Goal: Task Accomplishment & Management: Complete application form

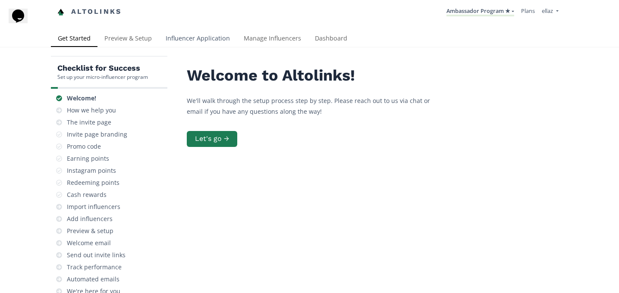
click at [208, 38] on link "Influencer Application" at bounding box center [198, 39] width 78 height 17
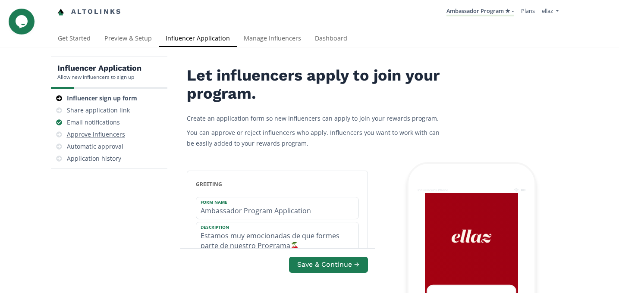
click at [115, 134] on div "Approve influencers" at bounding box center [96, 134] width 58 height 9
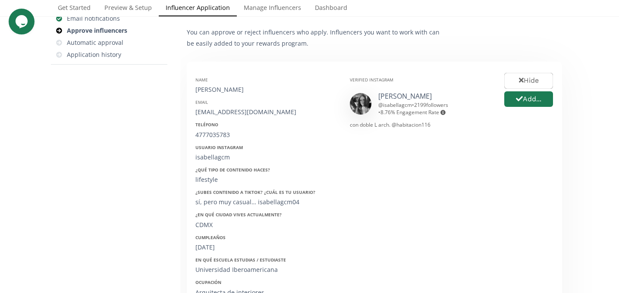
scroll to position [105, 0]
click at [218, 83] on div "Name Isabella Morfin" at bounding box center [266, 84] width 142 height 17
copy div "[PERSON_NAME]"
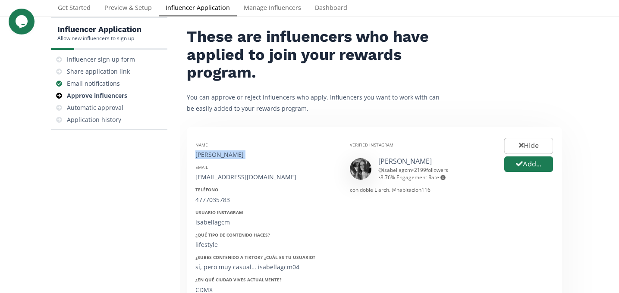
scroll to position [42, 0]
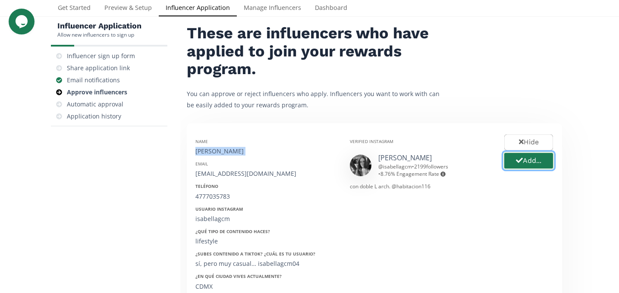
click at [532, 158] on button "Add..." at bounding box center [528, 161] width 51 height 19
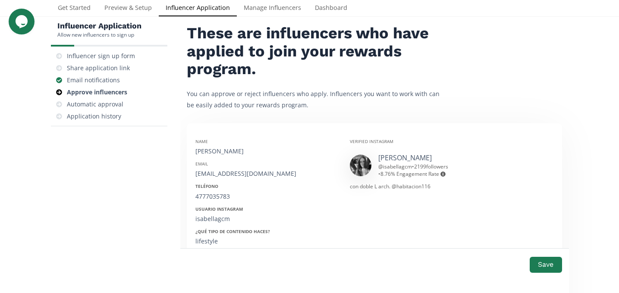
click at [214, 178] on div "[EMAIL_ADDRESS][DOMAIN_NAME]" at bounding box center [266, 174] width 142 height 9
copy div "[EMAIL_ADDRESS][DOMAIN_NAME]"
click at [218, 193] on div "4777035783" at bounding box center [266, 196] width 142 height 9
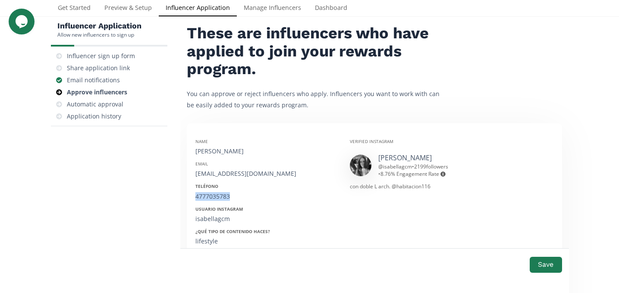
click at [218, 193] on div "4777035783" at bounding box center [266, 196] width 142 height 9
copy div "4777035783"
click at [213, 225] on div "Name Isabella Morfin Email img0619@gmail.com Teléfono 4777035783 Usuario Instag…" at bounding box center [266, 268] width 154 height 273
click at [211, 220] on div "isabellagcm" at bounding box center [266, 219] width 142 height 9
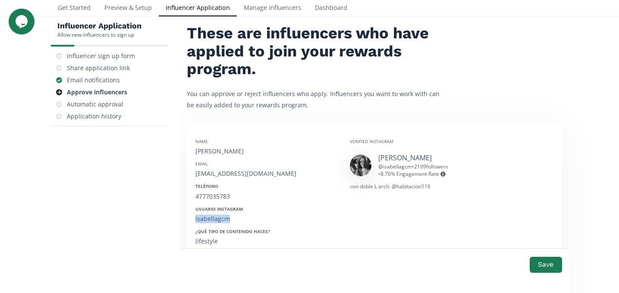
copy div "isabellagcm"
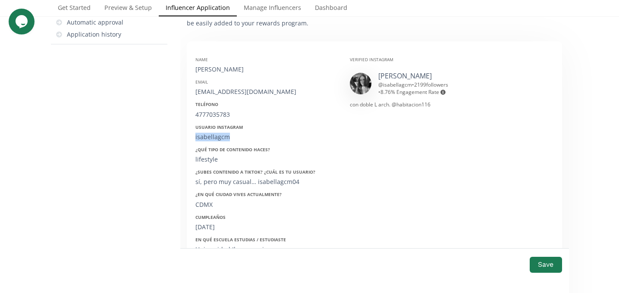
scroll to position [126, 0]
click at [209, 222] on div "19/06/1998" at bounding box center [266, 225] width 142 height 9
copy div "06"
click at [209, 222] on div "19/06/1998" at bounding box center [266, 225] width 142 height 9
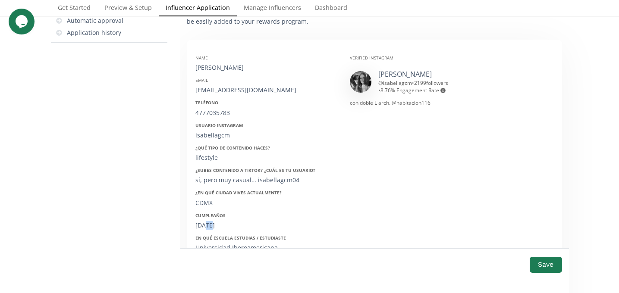
click at [209, 222] on div "19/06/1998" at bounding box center [266, 225] width 142 height 9
click at [549, 263] on button "Save" at bounding box center [546, 265] width 35 height 19
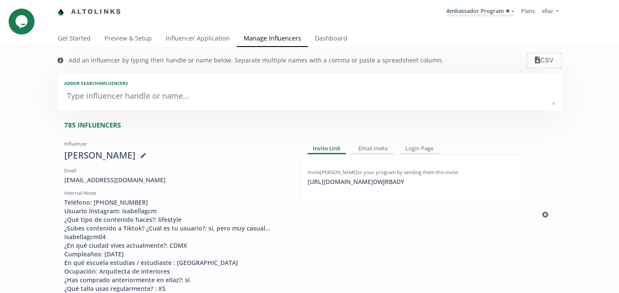
click at [141, 158] on icon at bounding box center [143, 155] width 5 height 5
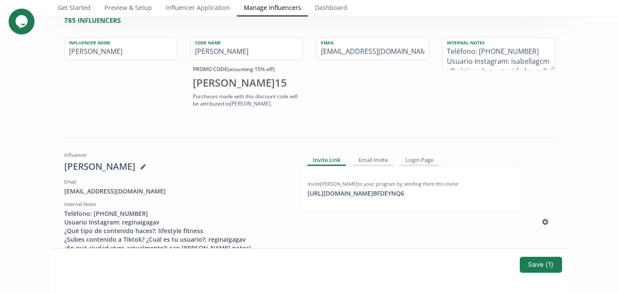
click at [206, 202] on div "Internal Notes" at bounding box center [175, 204] width 223 height 7
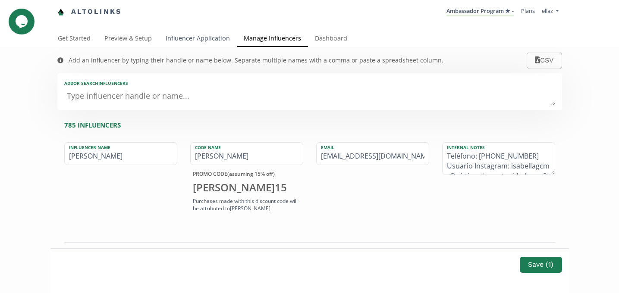
click at [204, 35] on link "Influencer Application" at bounding box center [198, 39] width 78 height 17
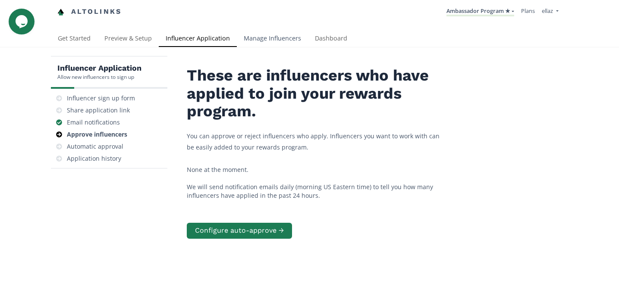
click at [258, 39] on link "Manage Influencers" at bounding box center [272, 39] width 71 height 17
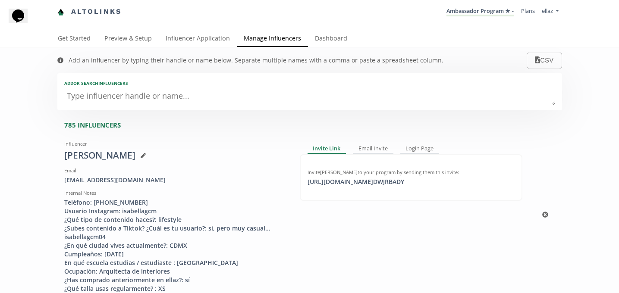
click at [140, 154] on icon at bounding box center [142, 155] width 5 height 5
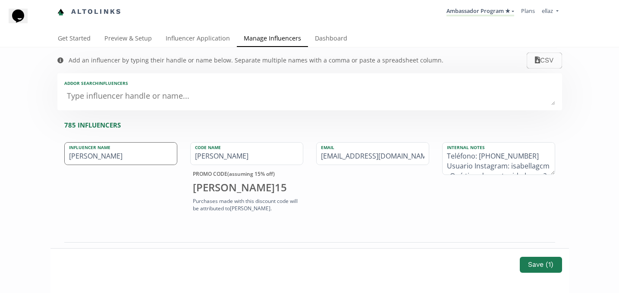
click at [139, 159] on input "[PERSON_NAME]" at bounding box center [121, 154] width 112 height 22
type input "[PERSON_NAME]"
click at [126, 158] on input "[PERSON_NAME]" at bounding box center [121, 154] width 112 height 22
click at [209, 35] on link "Influencer Application" at bounding box center [198, 39] width 78 height 17
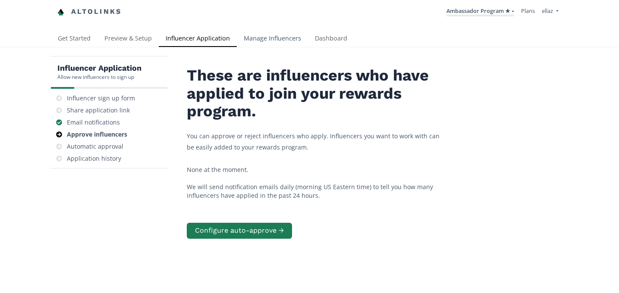
click at [265, 45] on link "Manage Influencers" at bounding box center [272, 39] width 71 height 17
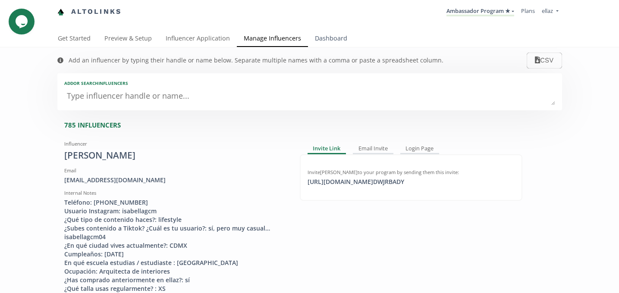
click at [334, 47] on link "Dashboard" at bounding box center [331, 39] width 46 height 17
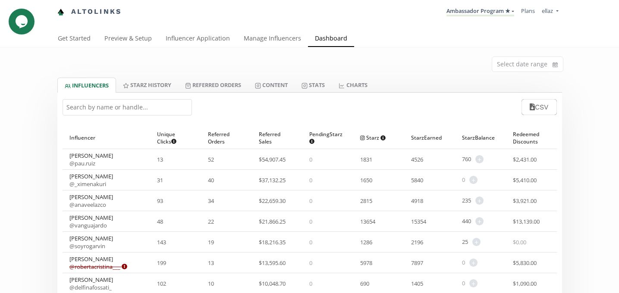
click at [116, 103] on input "text" at bounding box center [127, 107] width 129 height 16
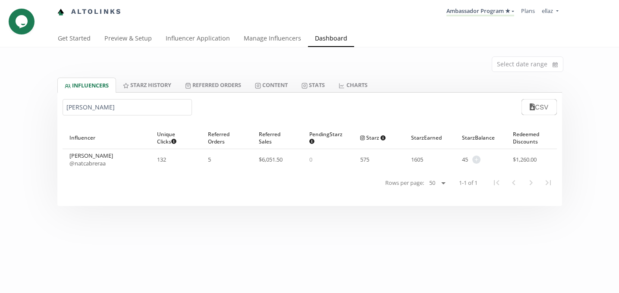
click at [71, 111] on input "natalia cab" at bounding box center [127, 107] width 129 height 16
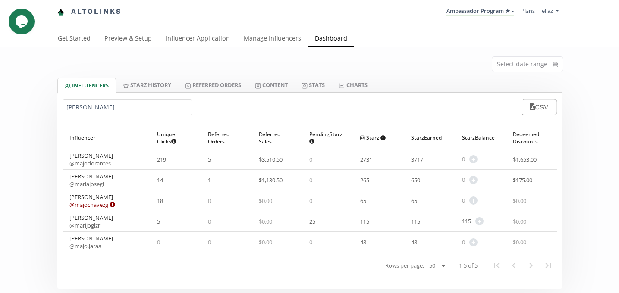
click at [90, 107] on input "maría jo" at bounding box center [127, 107] width 129 height 16
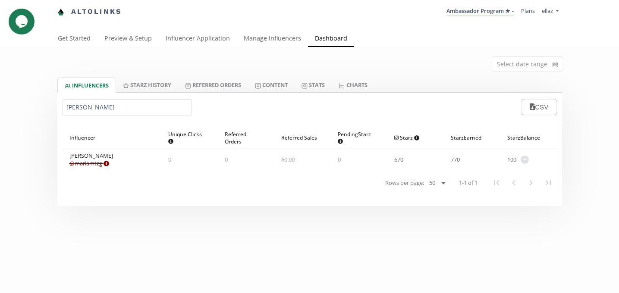
type input "maria ma"
click at [487, 13] on link "Ambassador Program ★" at bounding box center [481, 11] width 68 height 9
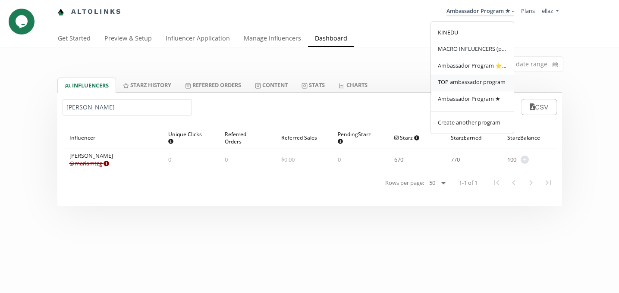
click at [487, 84] on span "TOP ambassador program" at bounding box center [472, 82] width 68 height 8
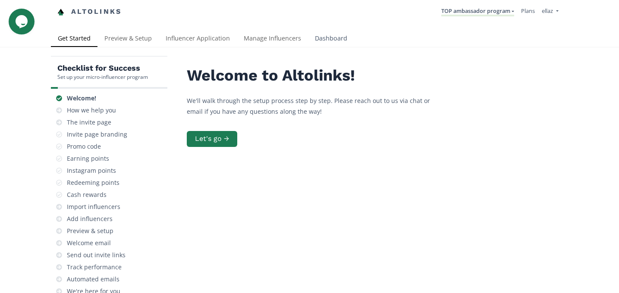
click at [345, 41] on link "Dashboard" at bounding box center [331, 39] width 46 height 17
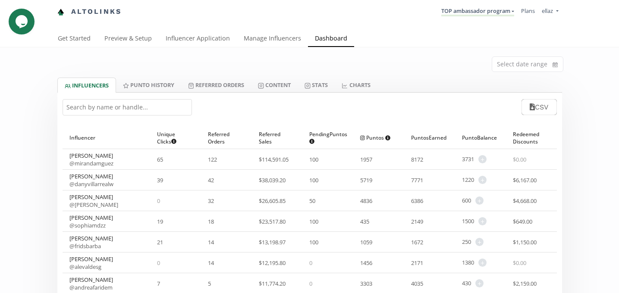
click at [123, 110] on input "text" at bounding box center [127, 107] width 129 height 16
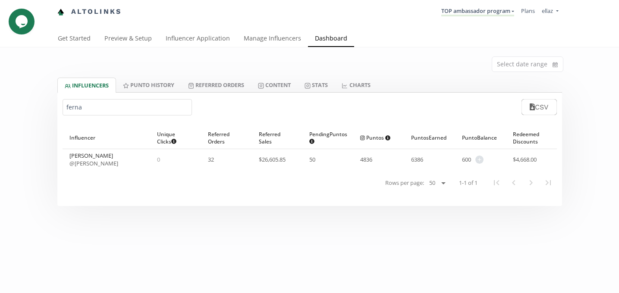
type input "ferna"
click at [286, 80] on link "Content" at bounding box center [274, 85] width 47 height 15
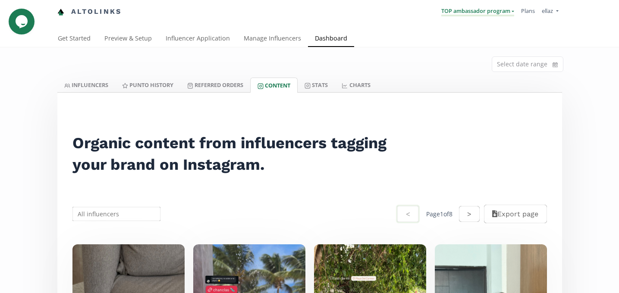
click at [463, 13] on link "TOP ambassador program" at bounding box center [477, 11] width 73 height 9
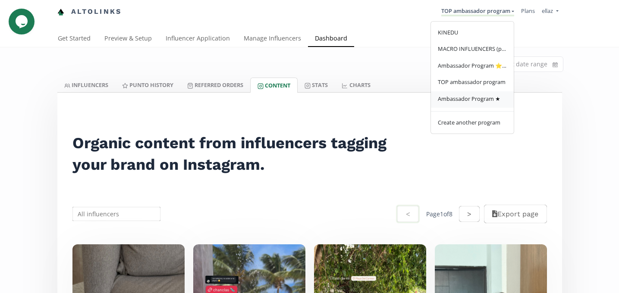
click at [473, 107] on link "Ambassador Program ★" at bounding box center [472, 99] width 83 height 17
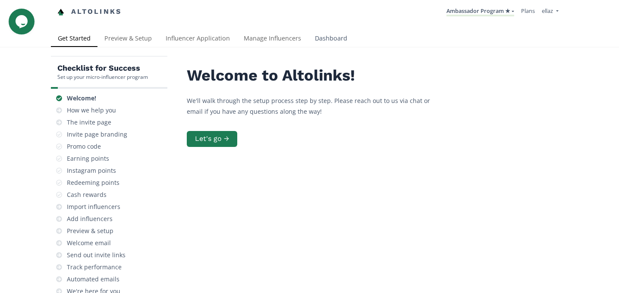
click at [333, 35] on link "Dashboard" at bounding box center [331, 39] width 46 height 17
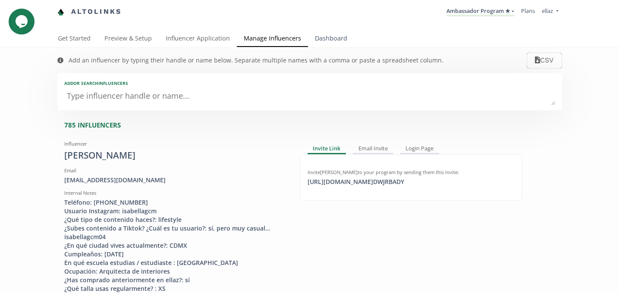
click at [329, 46] on link "Dashboard" at bounding box center [331, 39] width 46 height 17
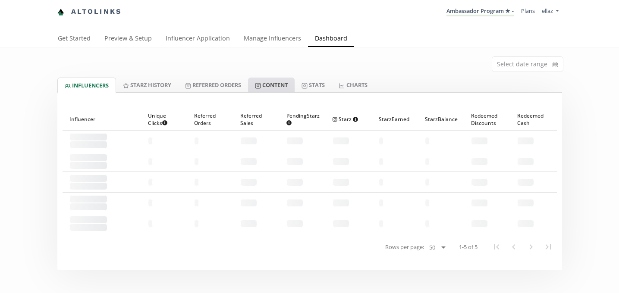
click at [288, 86] on link "Content" at bounding box center [271, 85] width 47 height 15
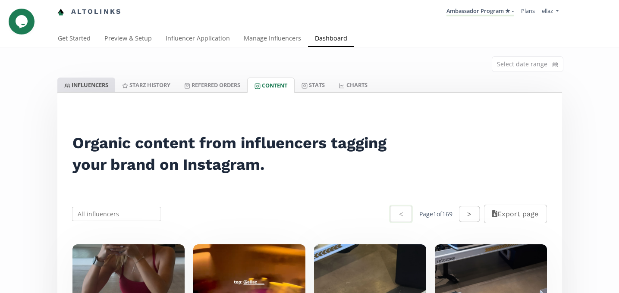
click at [82, 91] on link "INFLUENCERS" at bounding box center [86, 85] width 58 height 15
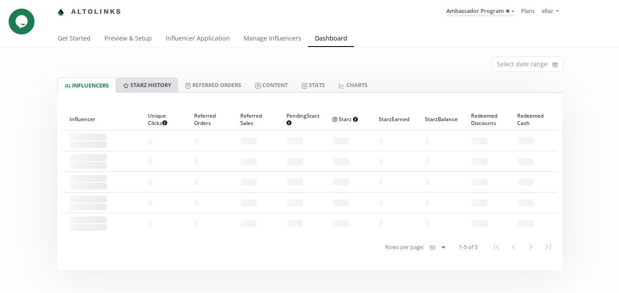
click at [138, 85] on link "Starz HISTORY" at bounding box center [147, 85] width 62 height 15
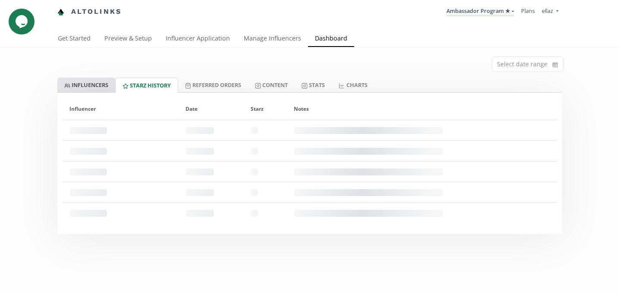
click at [90, 82] on link "INFLUENCERS" at bounding box center [86, 85] width 58 height 15
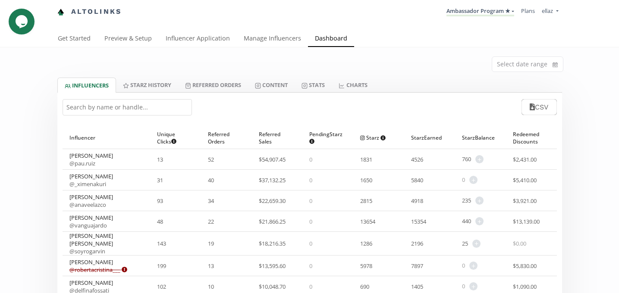
click at [160, 109] on input "text" at bounding box center [127, 107] width 129 height 16
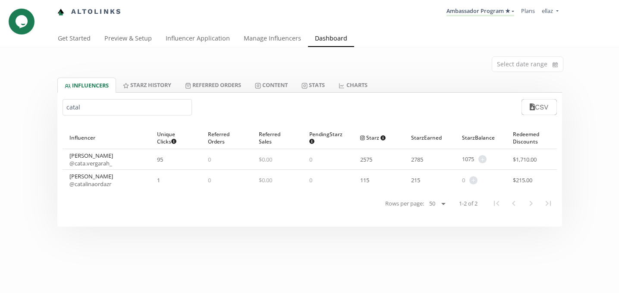
type input "catal"
click at [178, 25] on div "Altolinks Ambassador Program ★ KINEDU MACRO INFLUENCERS (prog ventas) Ambassado…" at bounding box center [309, 15] width 619 height 31
click at [182, 31] on link "Influencer Application" at bounding box center [198, 39] width 78 height 17
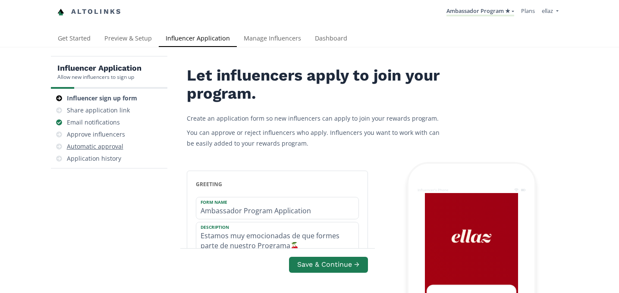
click at [118, 150] on div "Automatic approval" at bounding box center [95, 146] width 57 height 9
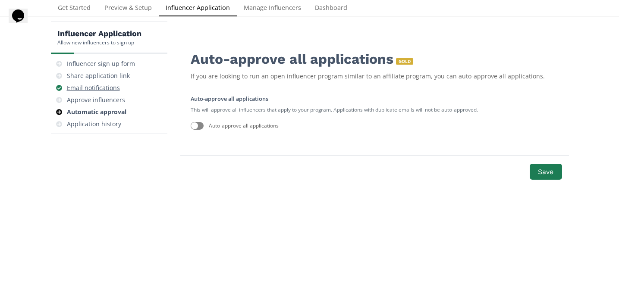
click at [112, 85] on div "Email notifications" at bounding box center [93, 88] width 53 height 9
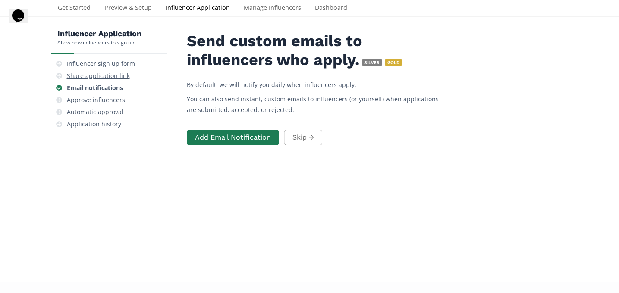
click at [114, 78] on div "Share application link" at bounding box center [98, 76] width 63 height 9
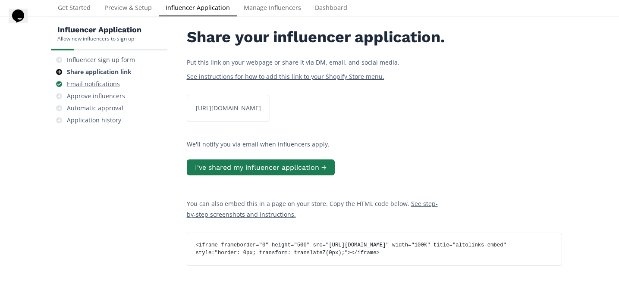
click at [112, 85] on div "Email notifications" at bounding box center [93, 84] width 53 height 9
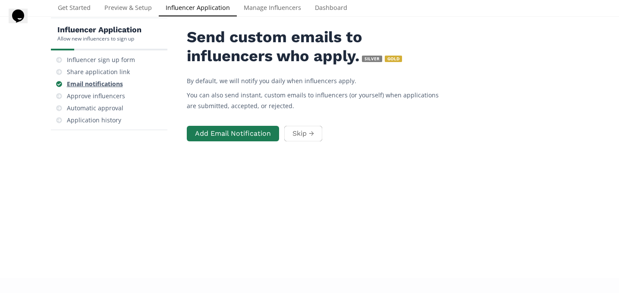
scroll to position [35, 0]
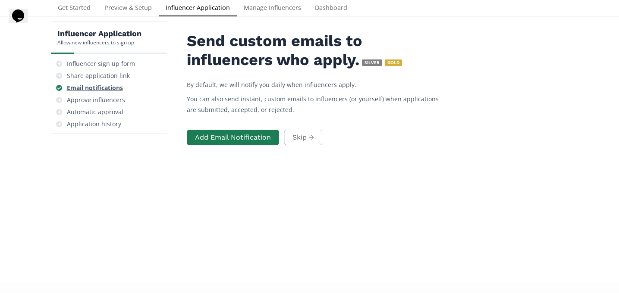
click at [105, 92] on div "Email notifications" at bounding box center [109, 88] width 110 height 12
click at [106, 99] on div "Approve influencers" at bounding box center [96, 100] width 58 height 9
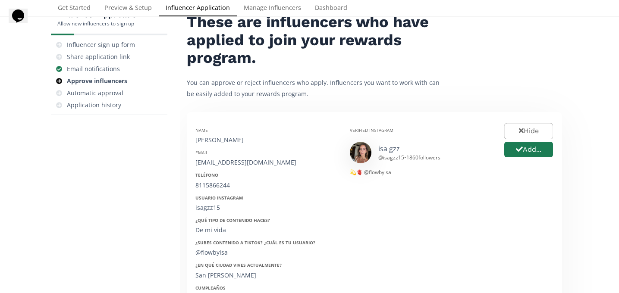
scroll to position [55, 0]
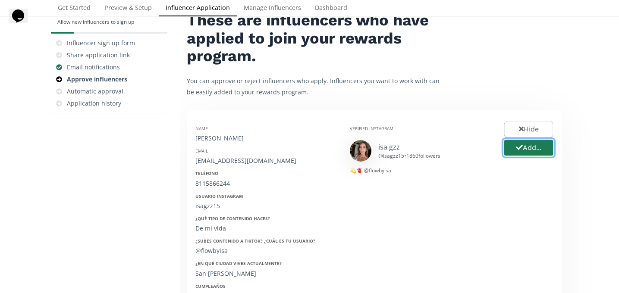
click at [540, 149] on button "Add..." at bounding box center [528, 148] width 51 height 19
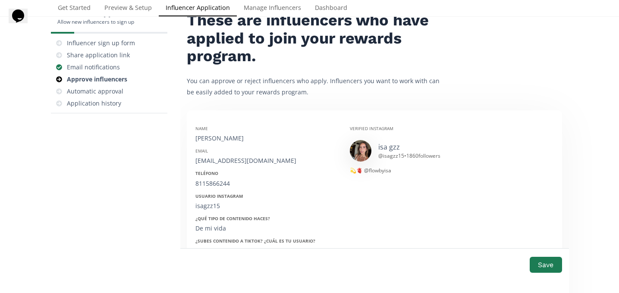
scroll to position [63, 0]
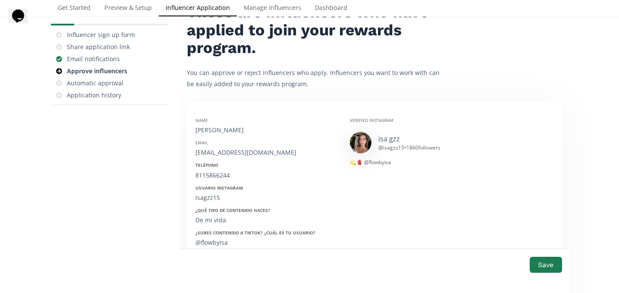
click at [215, 125] on div "Name [PERSON_NAME]" at bounding box center [266, 125] width 142 height 17
click at [217, 127] on div "[PERSON_NAME]" at bounding box center [266, 130] width 142 height 9
copy div "[PERSON_NAME]"
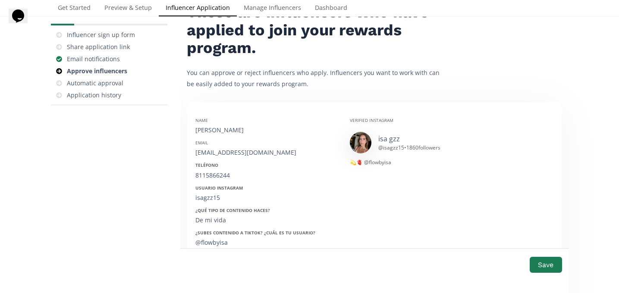
click at [217, 156] on div "[EMAIL_ADDRESS][DOMAIN_NAME]" at bounding box center [266, 152] width 142 height 9
copy div "[EMAIL_ADDRESS][DOMAIN_NAME]"
click at [211, 178] on div "8115866244" at bounding box center [266, 175] width 142 height 9
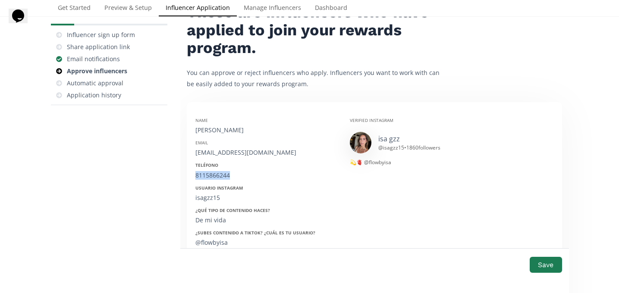
click at [211, 178] on div "8115866244" at bounding box center [266, 175] width 142 height 9
copy div "8115866244"
click at [202, 200] on div "isagzz15" at bounding box center [266, 198] width 142 height 9
copy div "isagzz15"
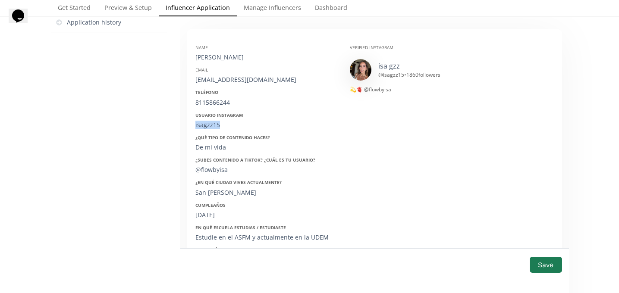
scroll to position [137, 0]
click at [213, 217] on div "[DATE]" at bounding box center [266, 215] width 142 height 9
copy div "[DATE]"
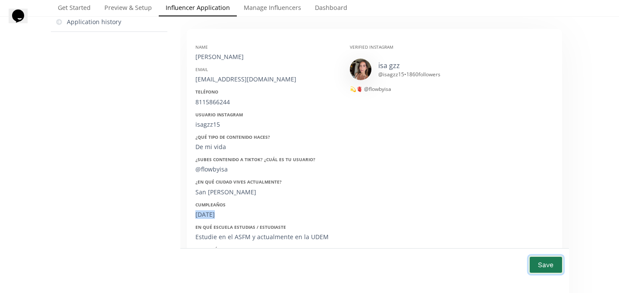
click at [538, 267] on button "Save" at bounding box center [546, 265] width 35 height 19
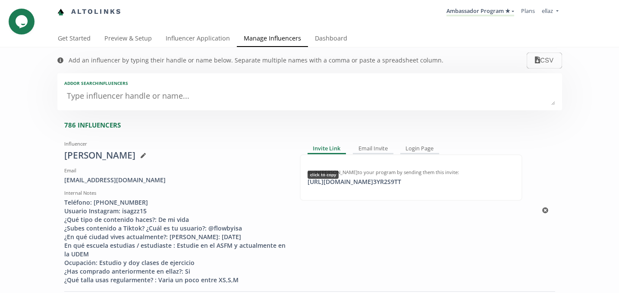
click at [398, 180] on div "[URL][DOMAIN_NAME] 3YR2S9TT click to copy" at bounding box center [354, 182] width 104 height 9
click at [173, 38] on link "Influencer Application" at bounding box center [198, 39] width 78 height 17
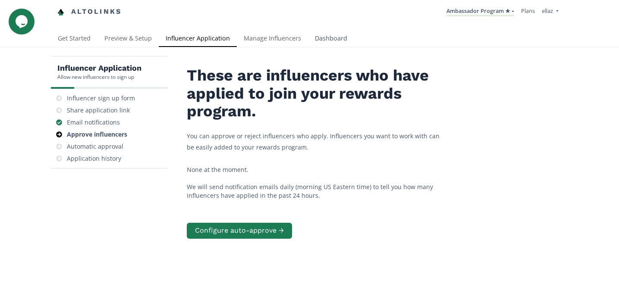
click at [343, 31] on link "Dashboard" at bounding box center [331, 39] width 46 height 17
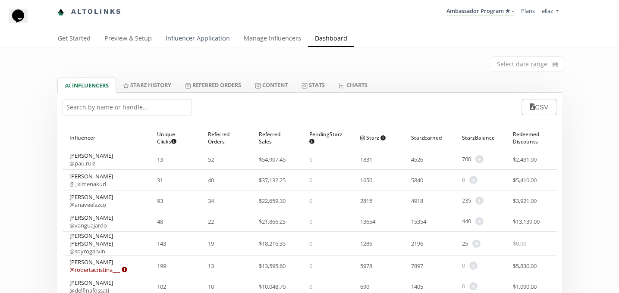
click at [204, 43] on link "Influencer Application" at bounding box center [198, 39] width 78 height 17
